Goal: Use online tool/utility: Use online tool/utility

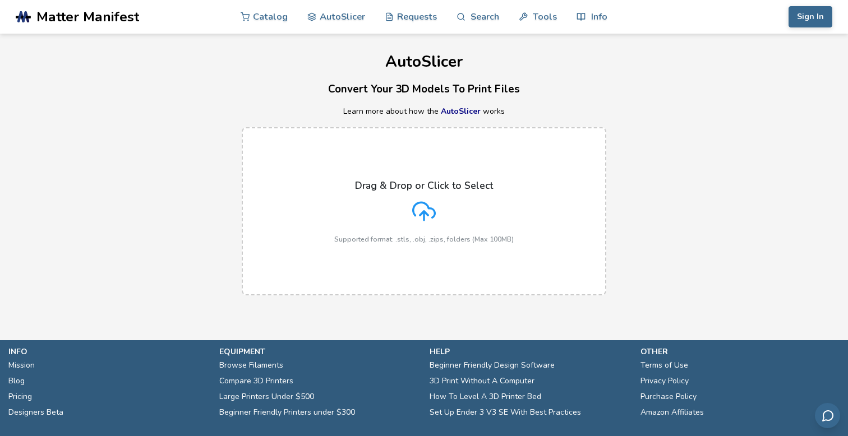
click at [438, 250] on label "Drag & Drop or Click to Select Supported format: .stls, .obj, .zips, folders (M…" at bounding box center [424, 211] width 365 height 168
click at [0, 0] on input "Drag & Drop or Click to Select Supported format: .stls, .obj, .zips, folders (M…" at bounding box center [0, 0] width 0 height 0
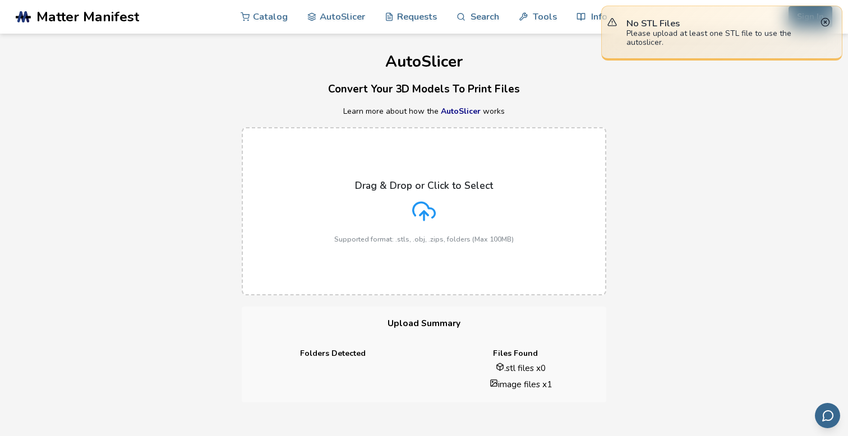
click at [426, 196] on div "Drag & Drop or Click to Select Supported format: .stls, .obj, .zips, folders (M…" at bounding box center [424, 211] width 180 height 63
click at [0, 0] on input "Drag & Drop or Click to Select Supported format: .stls, .obj, .zips, folders (M…" at bounding box center [0, 0] width 0 height 0
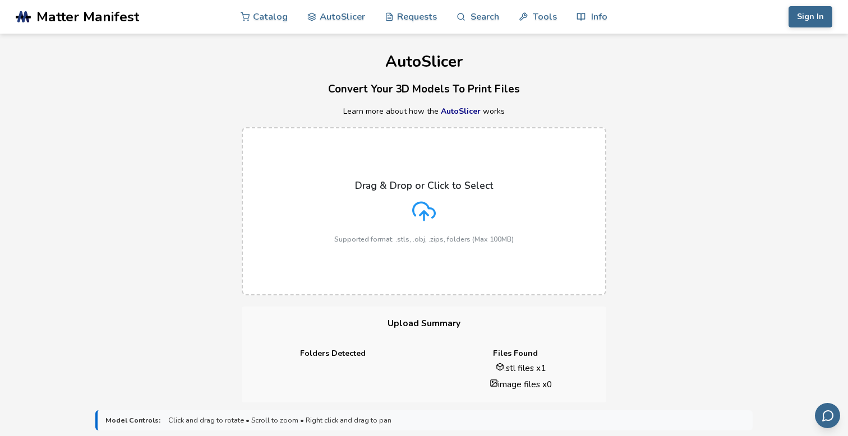
click at [415, 226] on div "Drag & Drop or Click to Select Supported format: .stls, .obj, .zips, folders (M…" at bounding box center [424, 211] width 180 height 63
click at [0, 0] on input "Drag & Drop or Click to Select Supported format: .stls, .obj, .zips, folders (M…" at bounding box center [0, 0] width 0 height 0
click at [424, 191] on p "Drag & Drop or Click to Select" at bounding box center [424, 185] width 138 height 11
click at [0, 0] on input "Drag & Drop or Click to Select Supported format: .stls, .obj, .zips, folders (M…" at bounding box center [0, 0] width 0 height 0
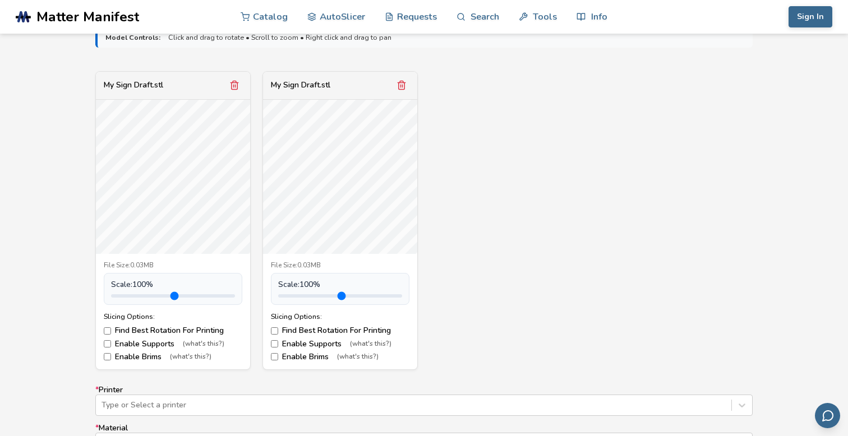
scroll to position [380, 0]
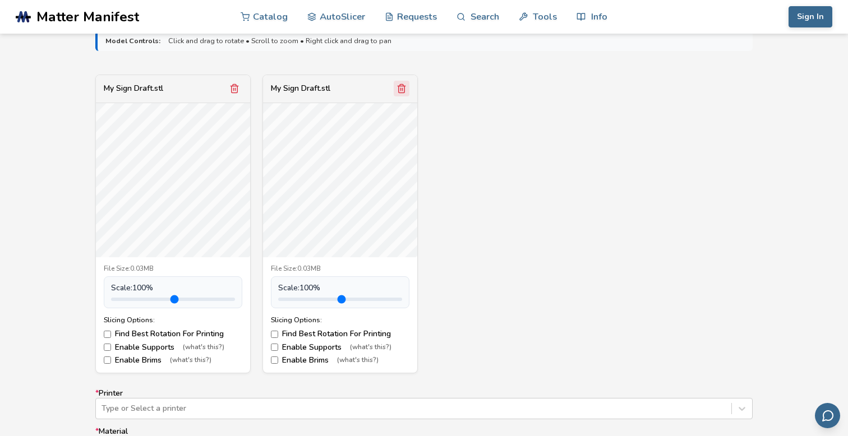
click at [402, 86] on polyline "Remove model" at bounding box center [402, 86] width 8 height 0
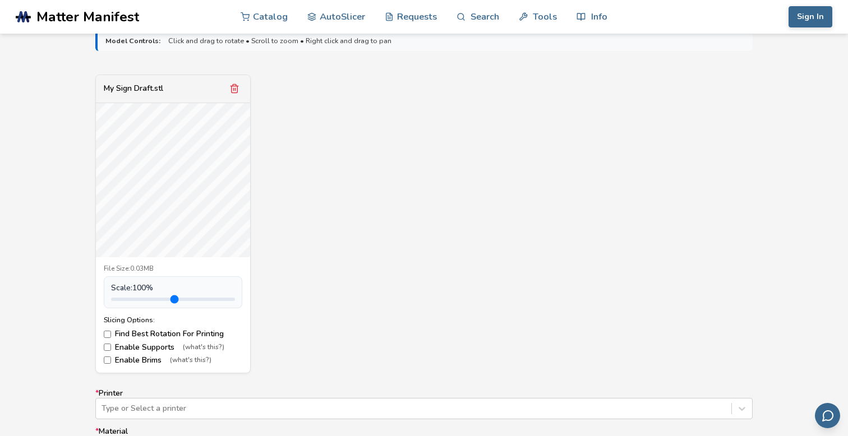
click at [224, 90] on div "My Sign Draft.stl" at bounding box center [173, 89] width 154 height 28
click at [233, 89] on icon "Remove model" at bounding box center [234, 89] width 10 height 10
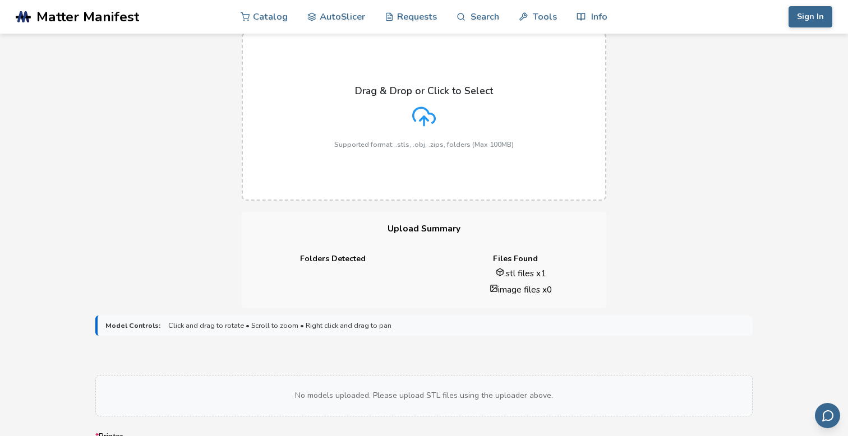
scroll to position [0, 0]
